Goal: Task Accomplishment & Management: Manage account settings

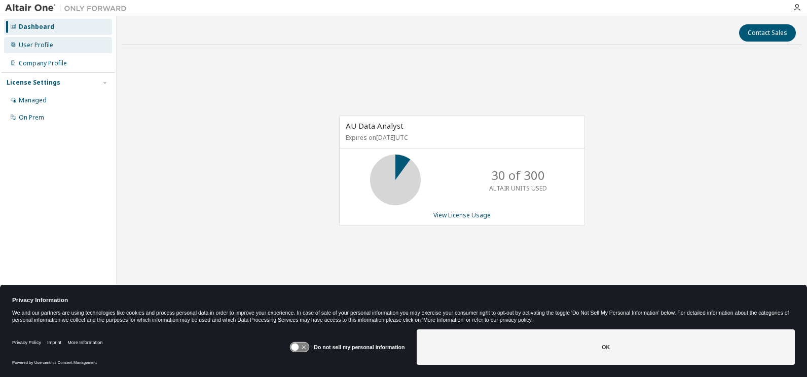
click at [40, 42] on div "User Profile" at bounding box center [36, 45] width 34 height 8
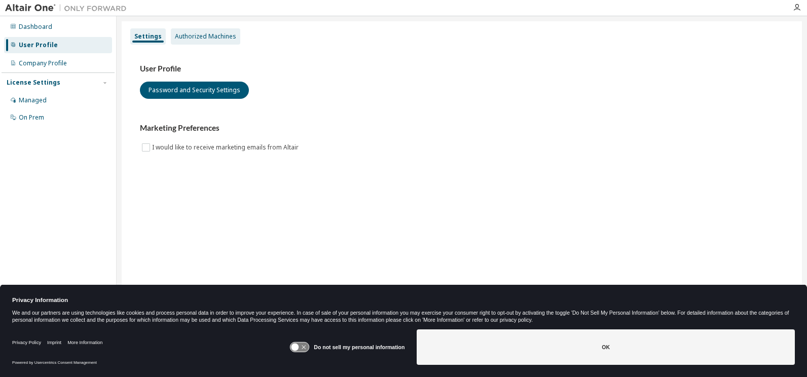
click at [226, 37] on div "Authorized Machines" at bounding box center [205, 36] width 61 height 8
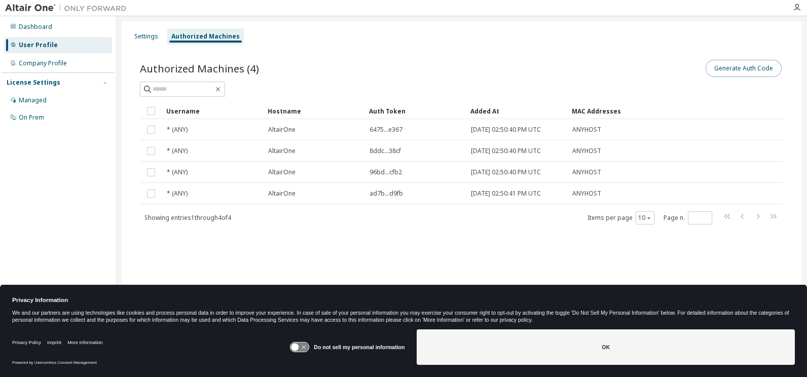
click at [757, 70] on button "Generate Auth Code" at bounding box center [744, 68] width 76 height 17
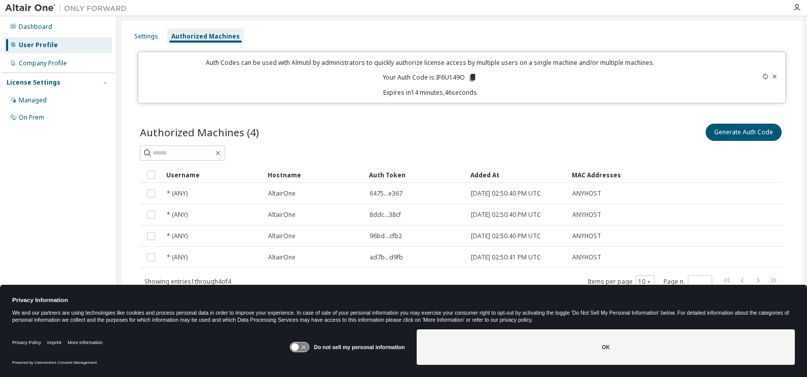
click at [452, 79] on p "Your Auth Code is: IF6U149O" at bounding box center [430, 77] width 94 height 9
copy p "IF6U149O"
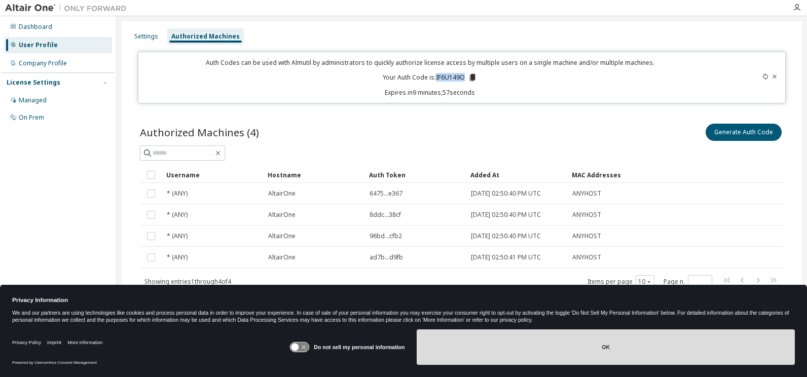
click at [547, 342] on button "OK" at bounding box center [606, 347] width 378 height 35
